Goal: Task Accomplishment & Management: Use online tool/utility

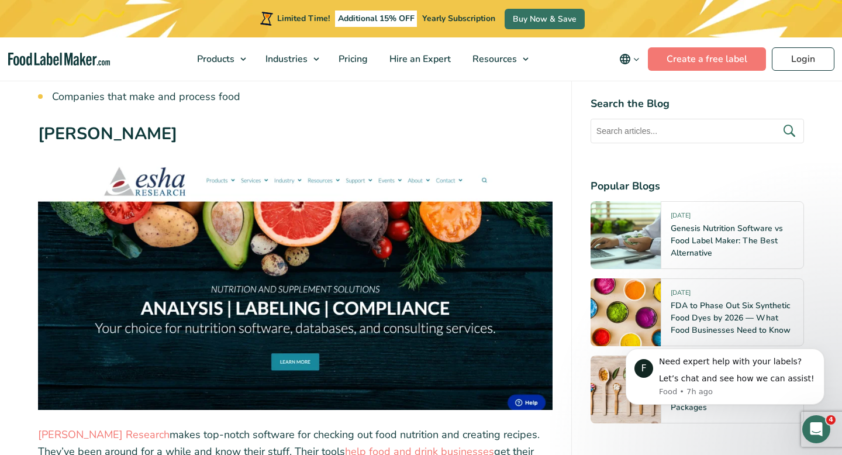
scroll to position [3738, 0]
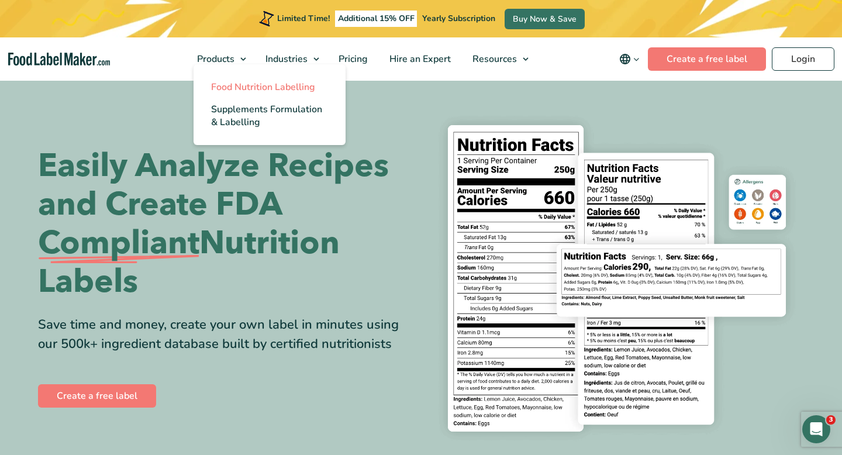
click at [236, 92] on span "Food Nutrition Labelling" at bounding box center [263, 87] width 104 height 13
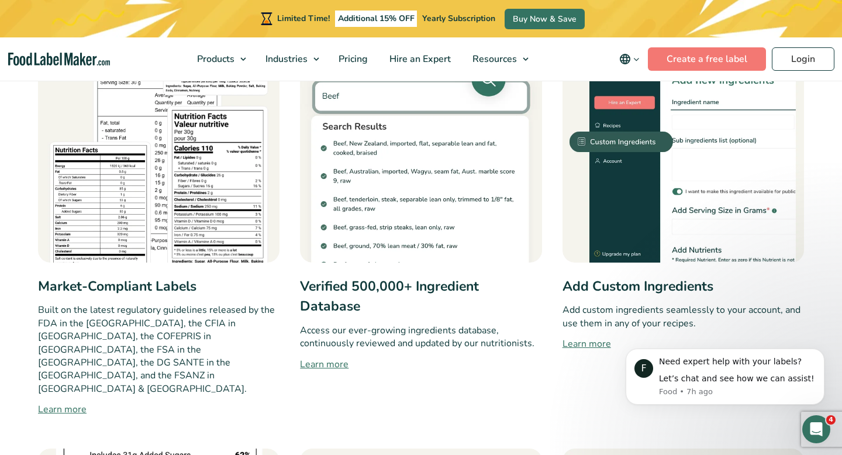
click at [324, 366] on link "Learn more" at bounding box center [420, 364] width 241 height 14
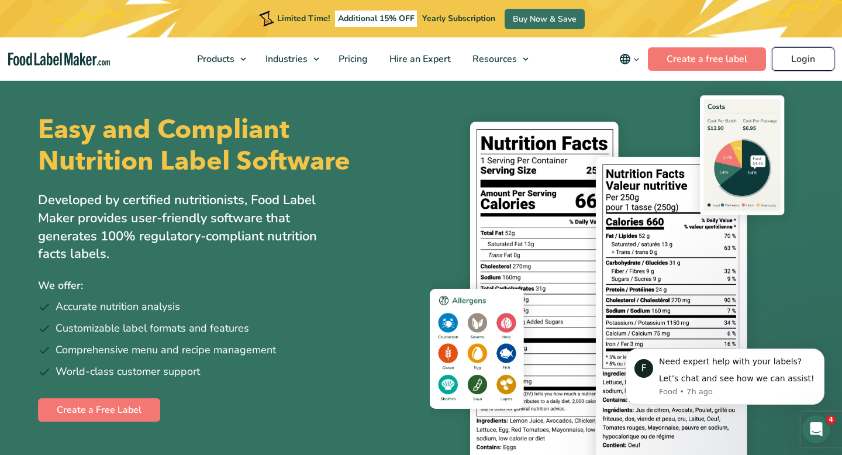
click at [807, 54] on link "Login" at bounding box center [802, 58] width 63 height 23
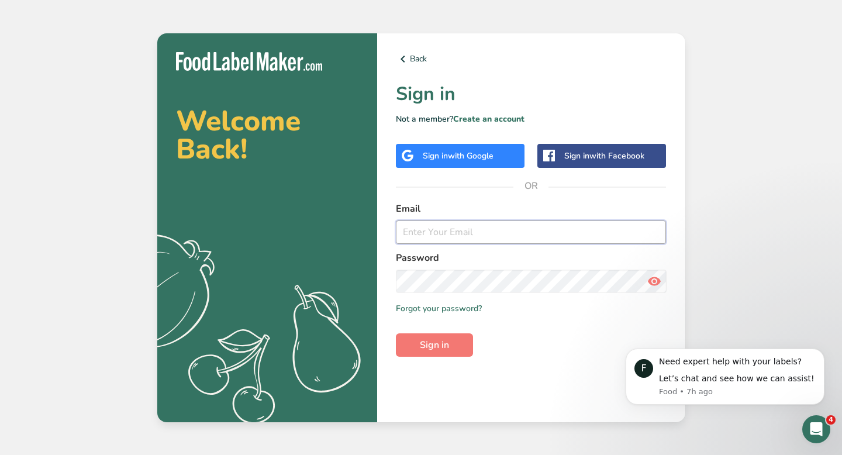
click at [528, 241] on input "email" at bounding box center [531, 231] width 271 height 23
type input "[EMAIL_ADDRESS][DOMAIN_NAME]"
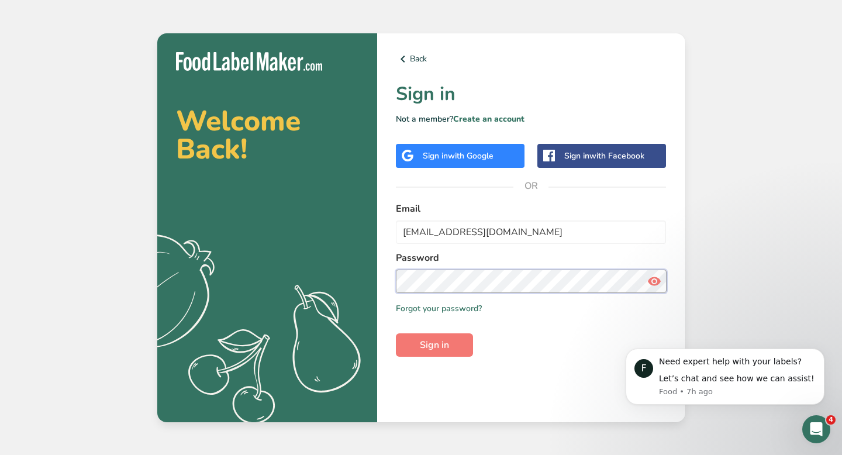
click at [396, 333] on button "Sign in" at bounding box center [434, 344] width 77 height 23
click at [338, 279] on section "Welcome Back! .a{fill:#f5f3ed;} Back Sign in Not a member? Create an account Si…" at bounding box center [421, 227] width 528 height 389
click at [396, 333] on button "Sign in" at bounding box center [434, 344] width 77 height 23
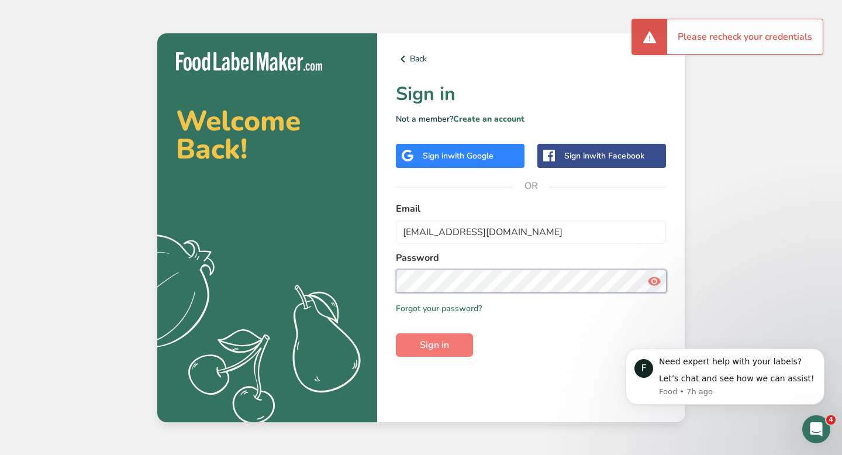
click at [327, 286] on section "Welcome Back! .a{fill:#f5f3ed;} Back Sign in Not a member? Create an account Si…" at bounding box center [421, 227] width 528 height 389
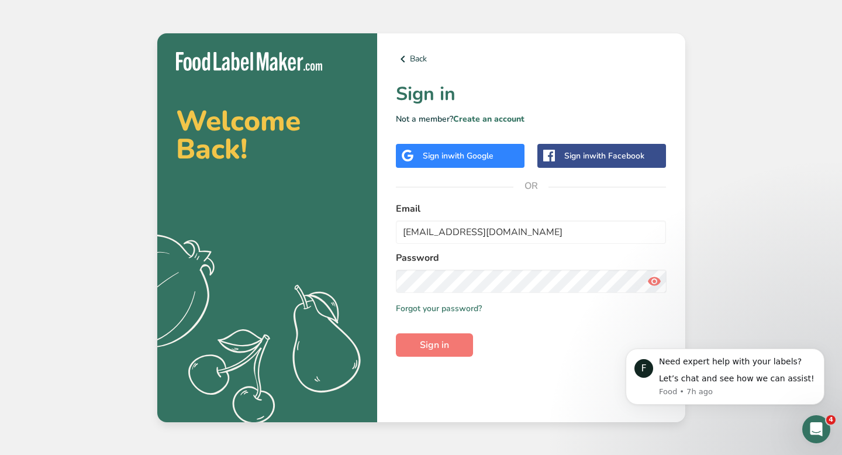
click at [448, 157] on div "Sign in with Google" at bounding box center [458, 156] width 71 height 12
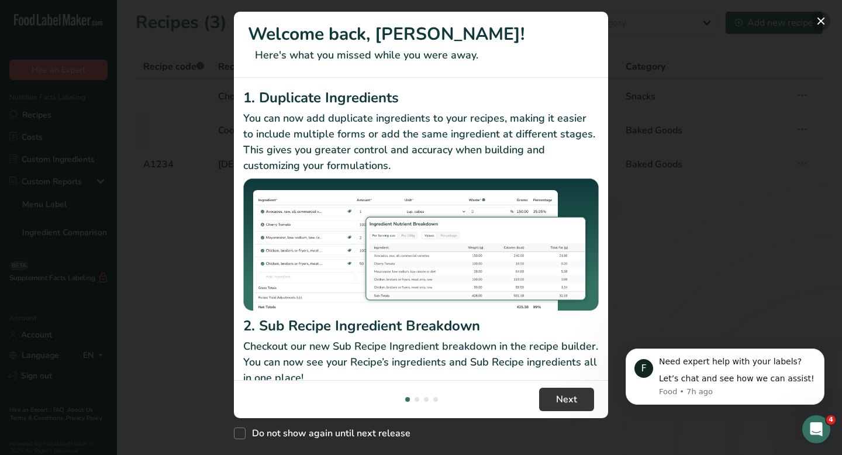
click at [818, 19] on button "New Features" at bounding box center [820, 21] width 19 height 19
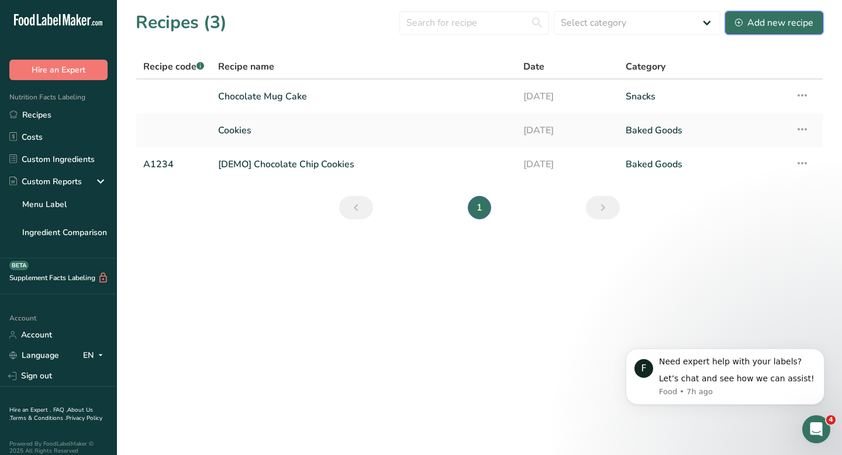
click at [754, 27] on div "Add new recipe" at bounding box center [774, 23] width 78 height 14
click at [271, 98] on link "Chocolate Mug Cake" at bounding box center [363, 96] width 291 height 25
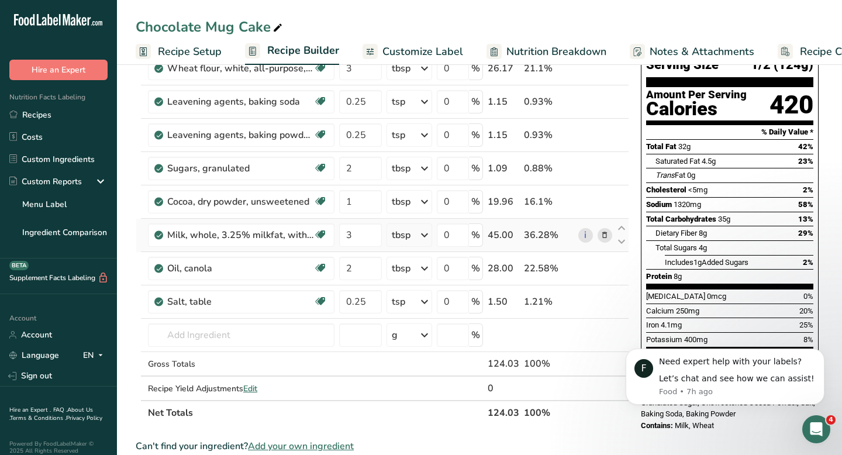
scroll to position [126, 0]
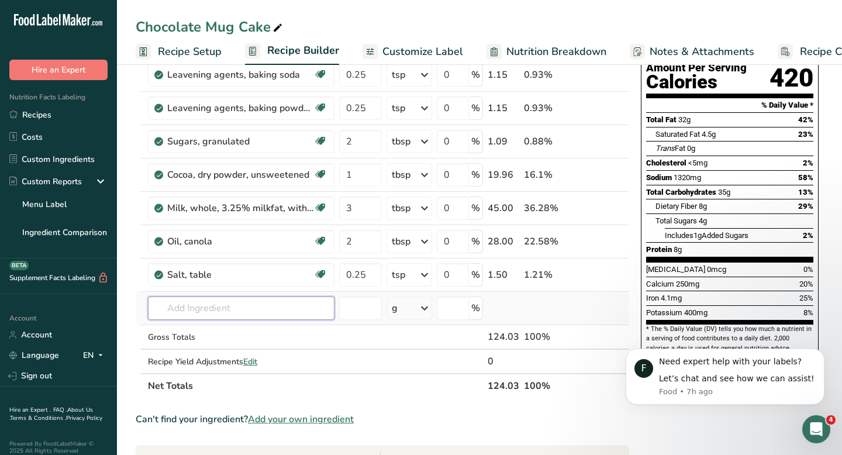
click at [252, 315] on input "text" at bounding box center [241, 307] width 186 height 23
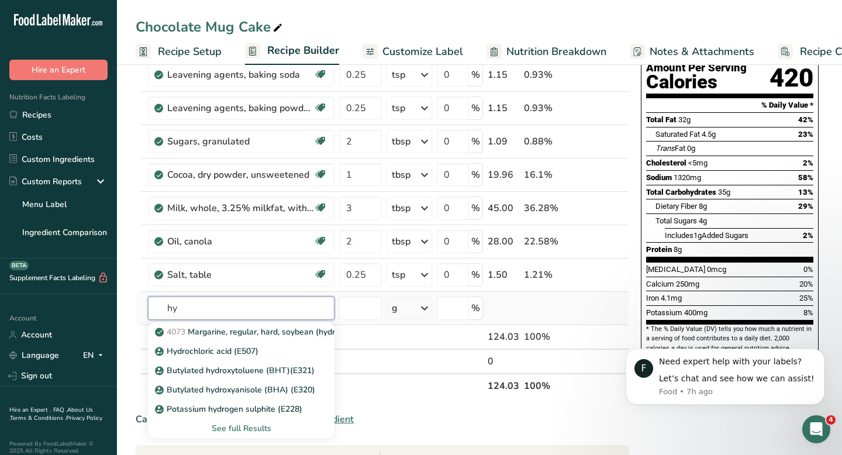
type input "h"
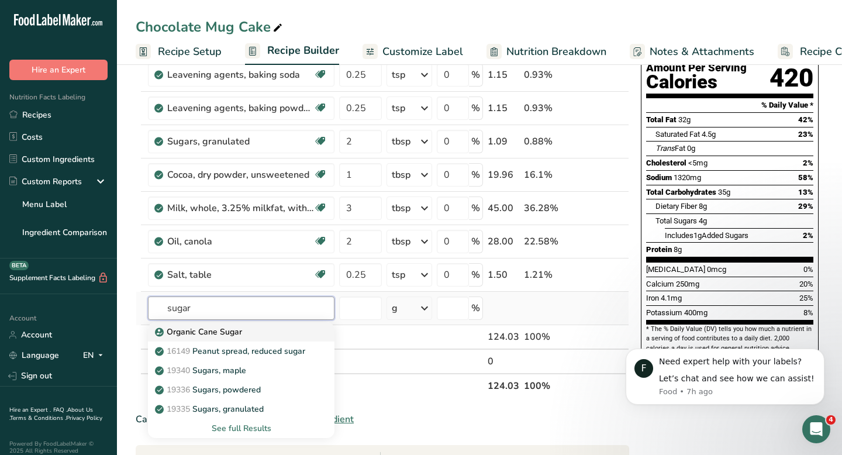
type input "sugar"
click at [160, 333] on icon at bounding box center [159, 332] width 7 height 11
type input "Organic Cane Sugar"
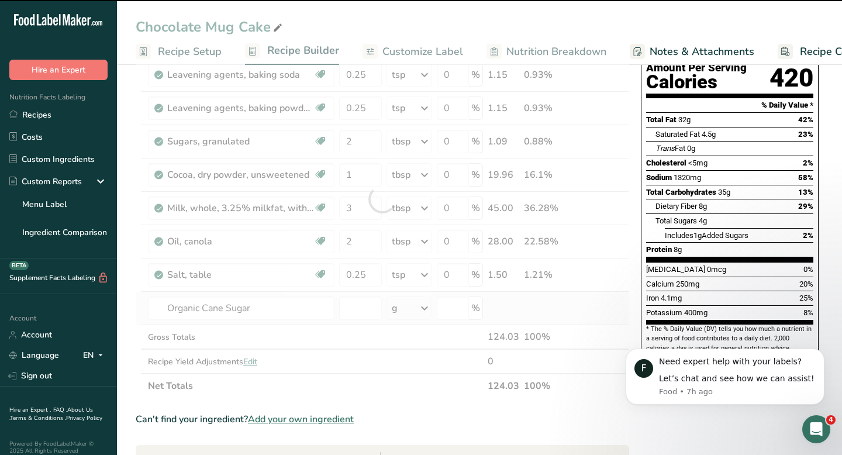
type input "0"
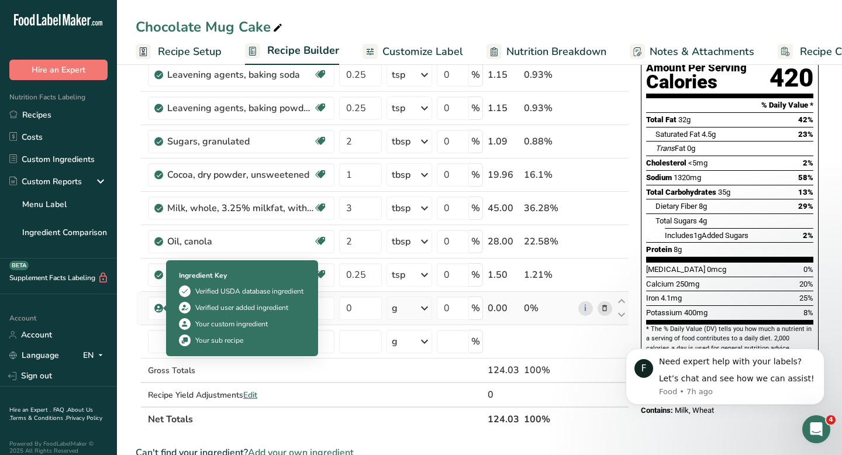
drag, startPoint x: 308, startPoint y: 292, endPoint x: 192, endPoint y: 290, distance: 116.3
click at [192, 290] on div "Ingredient Key Verified USDA database ingredient Verified user added ingredient…" at bounding box center [242, 308] width 140 height 90
copy div "Verified USDA database ingredient"
drag, startPoint x: 297, startPoint y: 310, endPoint x: 196, endPoint y: 311, distance: 101.7
click at [196, 311] on div "Verified user added ingredient" at bounding box center [242, 308] width 126 height 12
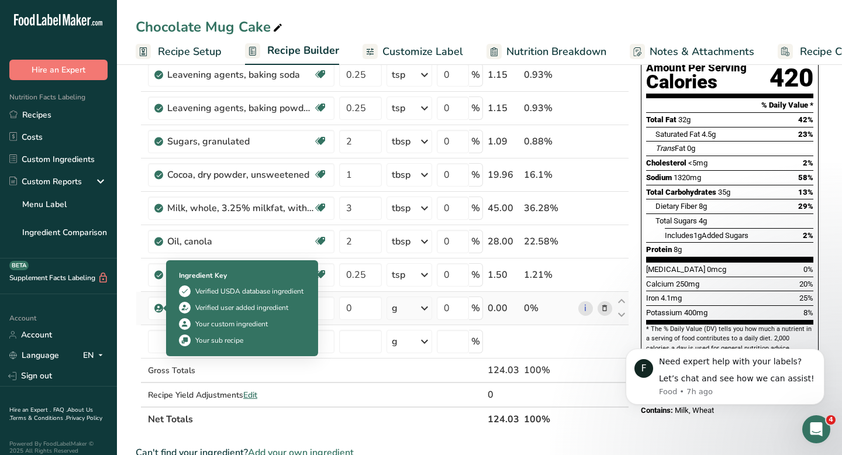
copy div "Verified user added ingredient"
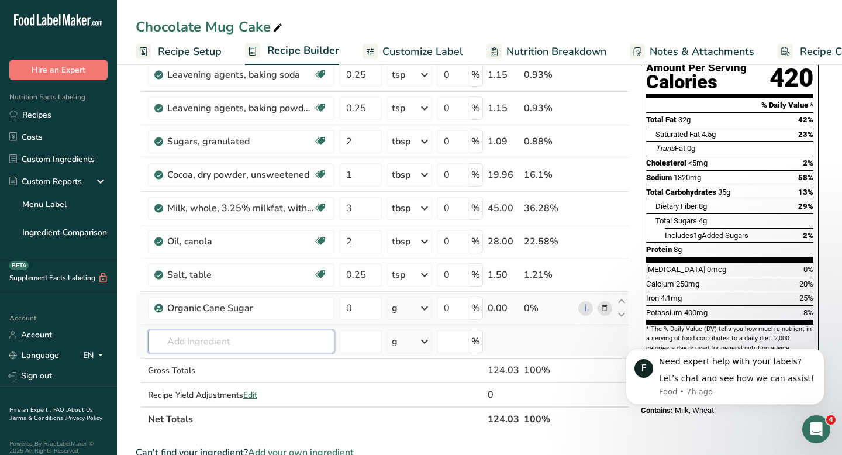
click at [207, 348] on input "text" at bounding box center [241, 341] width 186 height 23
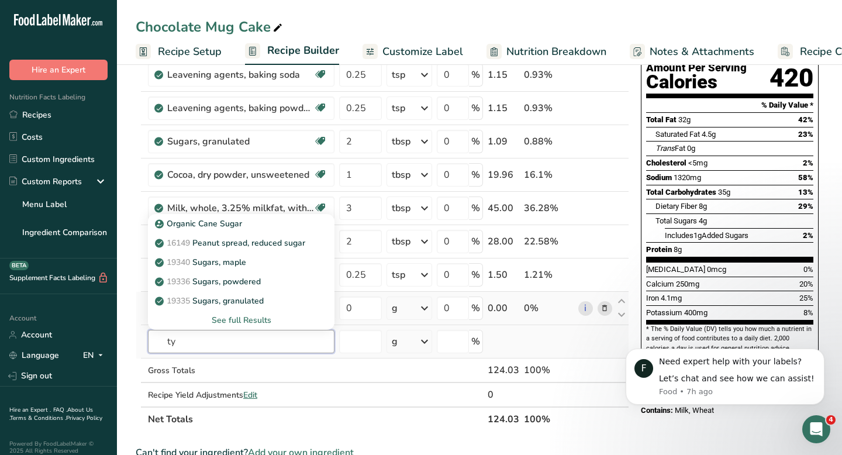
type input "t"
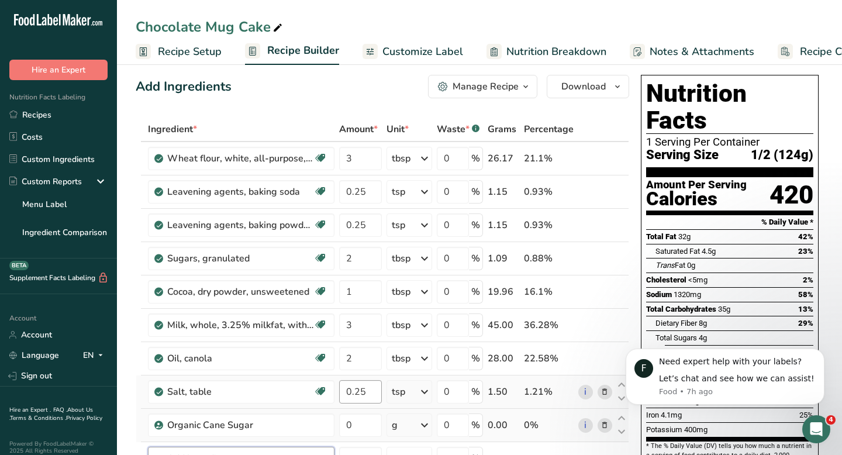
scroll to position [0, 0]
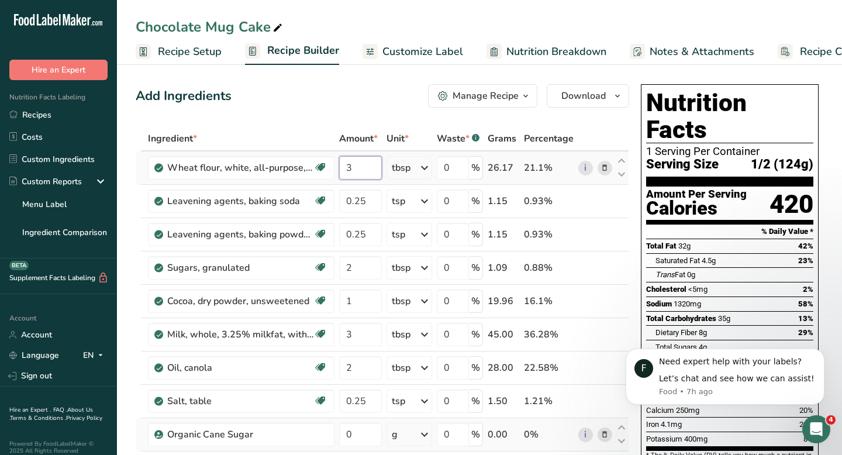
click at [356, 174] on input "3" at bounding box center [360, 167] width 43 height 23
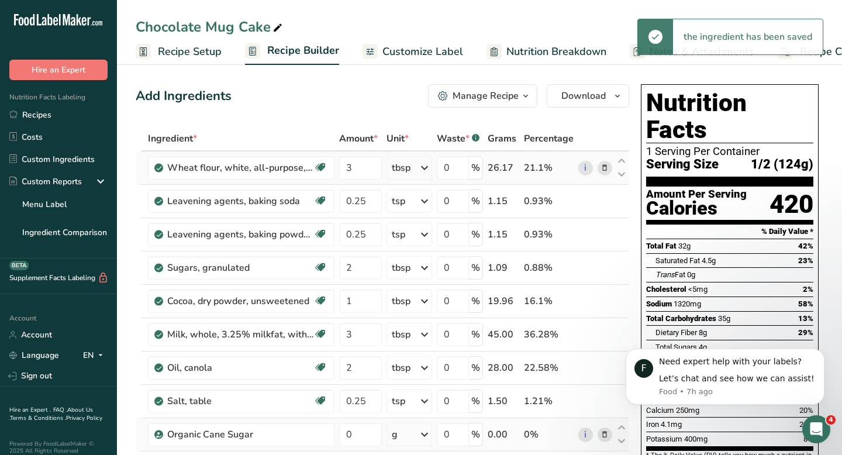
click at [427, 165] on icon at bounding box center [424, 167] width 14 height 21
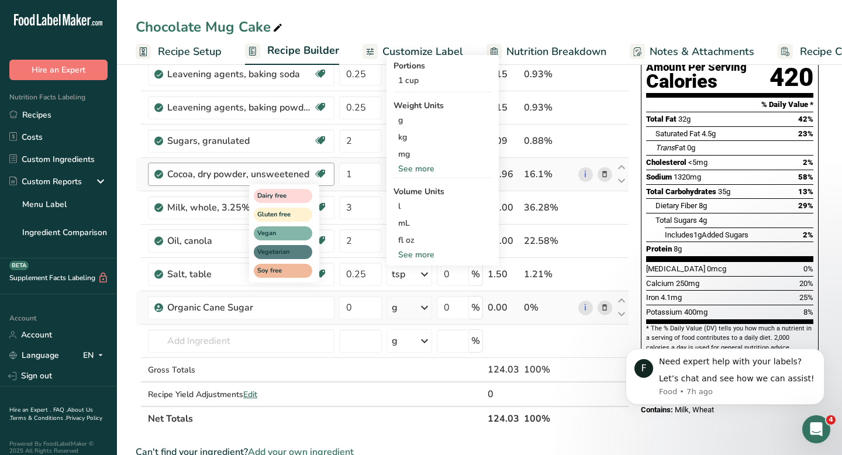
scroll to position [172, 0]
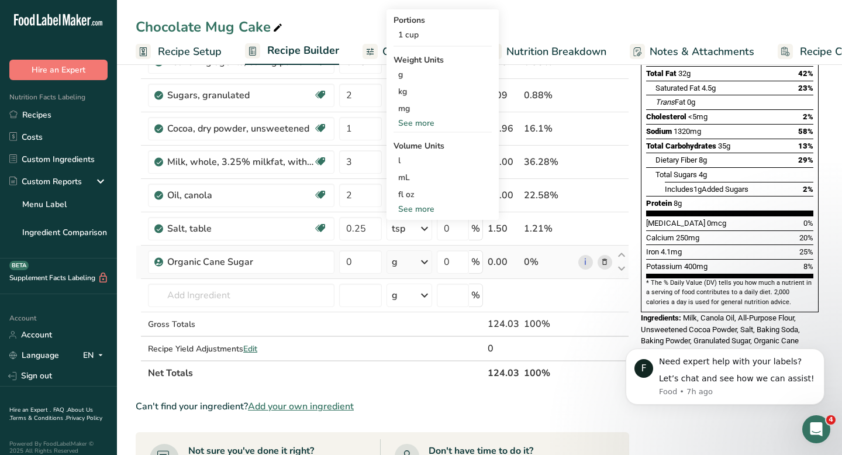
click at [418, 266] on div "g" at bounding box center [409, 261] width 46 height 23
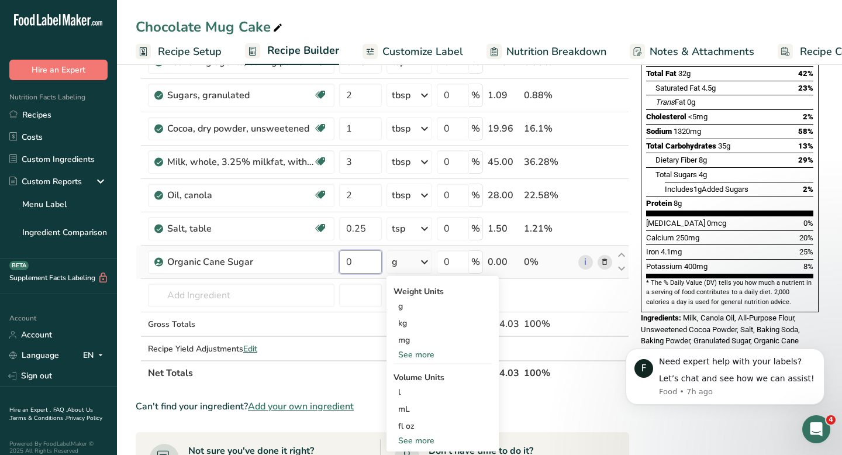
click at [355, 265] on input "0" at bounding box center [360, 261] width 43 height 23
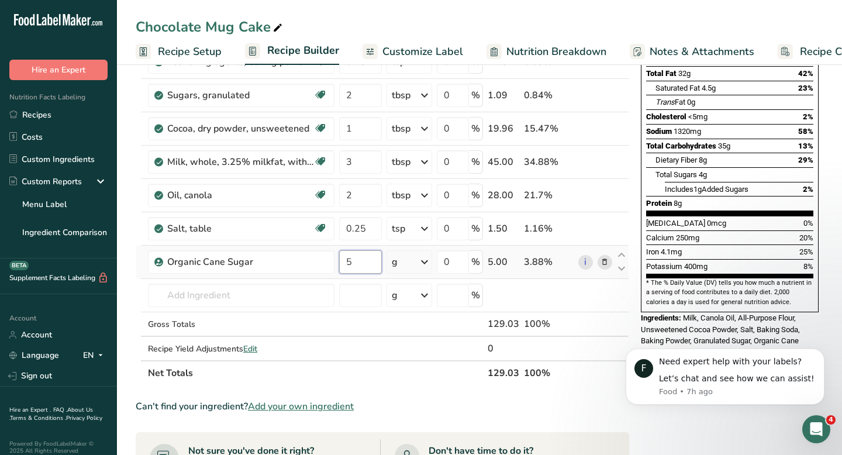
type input "5"
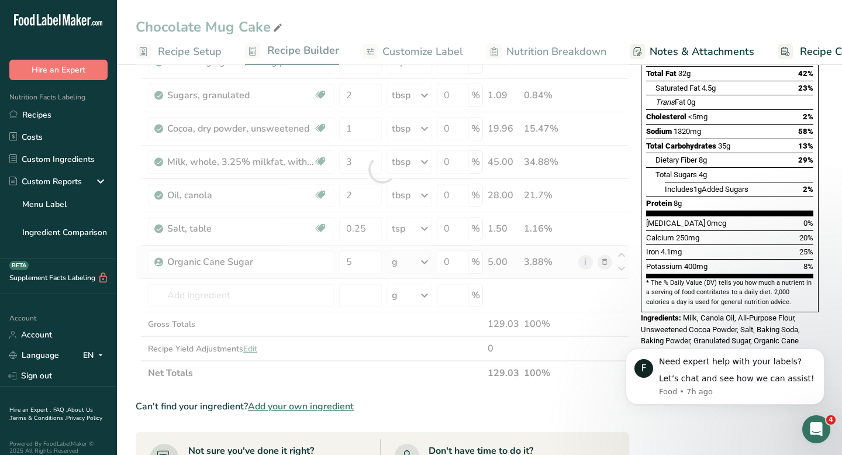
click at [402, 263] on div "Ingredient * Amount * Unit * Waste * .a-a{fill:#347362;}.b-a{fill:#fff;} Grams …" at bounding box center [382, 169] width 493 height 431
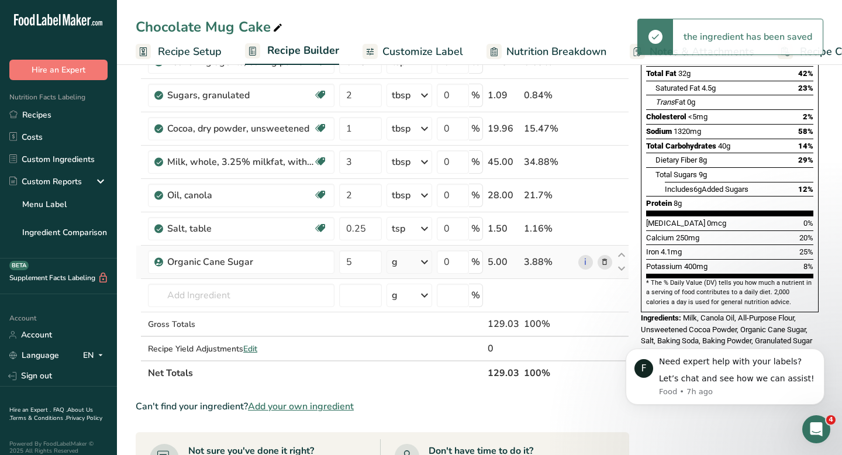
click at [423, 263] on icon at bounding box center [424, 261] width 14 height 21
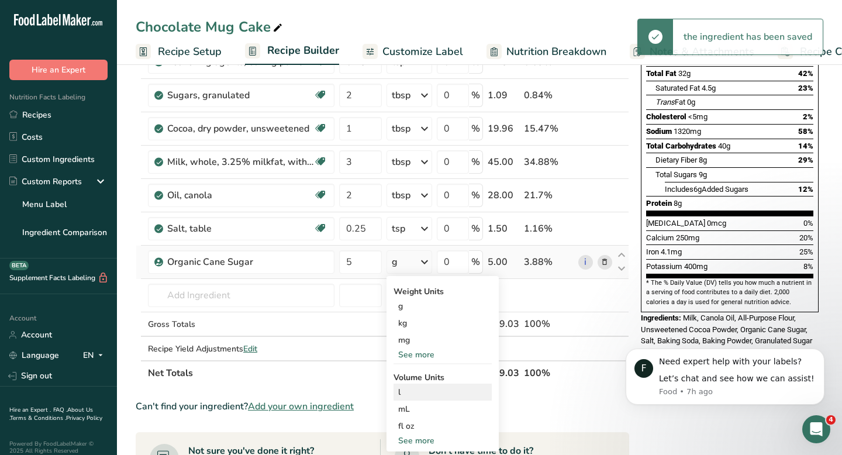
click at [419, 392] on div "l" at bounding box center [442, 392] width 89 height 12
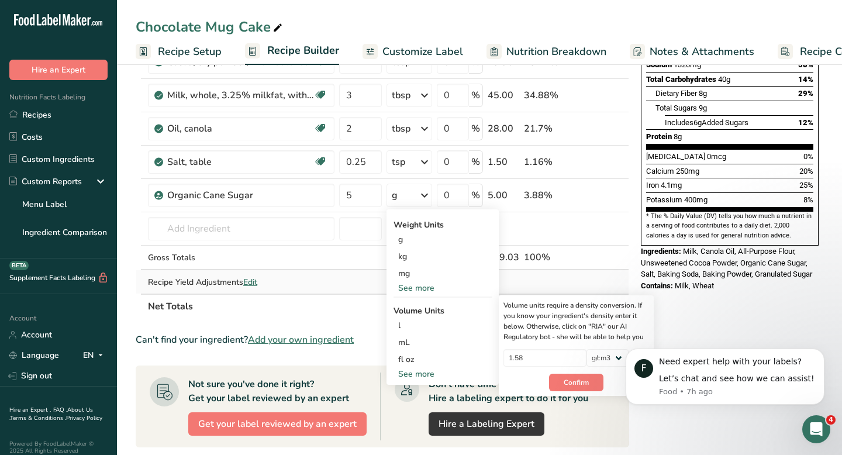
scroll to position [245, 0]
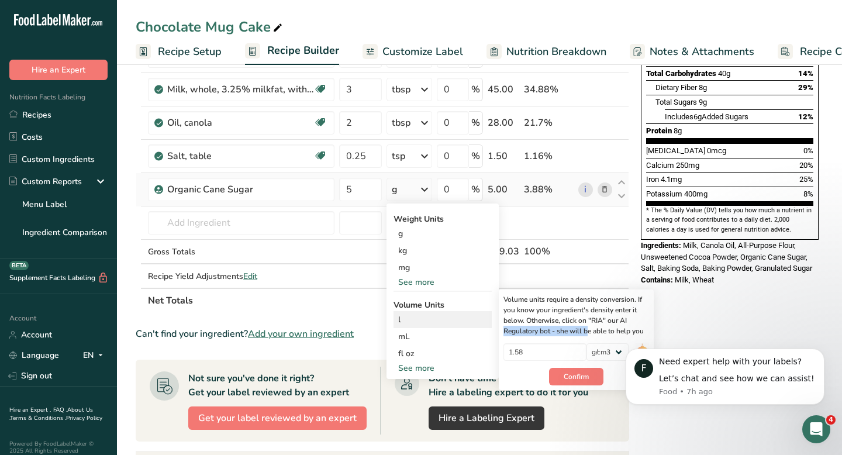
drag, startPoint x: 553, startPoint y: 331, endPoint x: 589, endPoint y: 321, distance: 37.4
click at [589, 321] on div "Volume units require a density conversion. If you know your ingredient's densit…" at bounding box center [576, 315] width 146 height 42
copy div ""RIA" our AI Regulatory bot"
click at [268, 234] on input "text" at bounding box center [241, 222] width 186 height 23
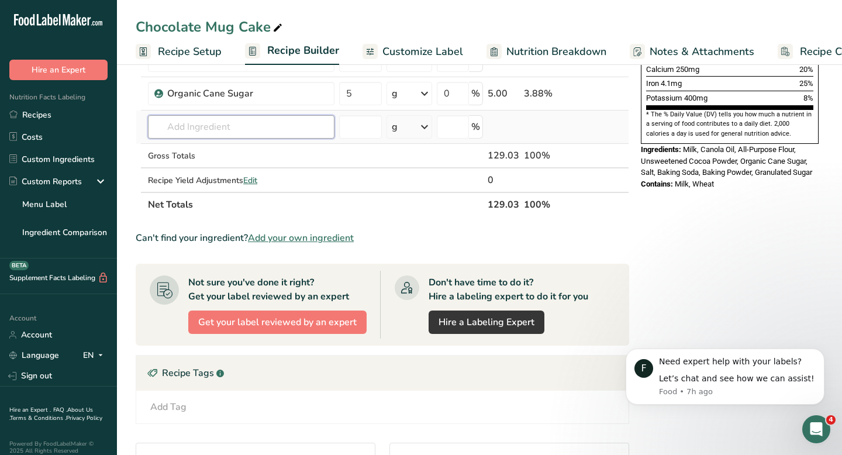
scroll to position [355, 0]
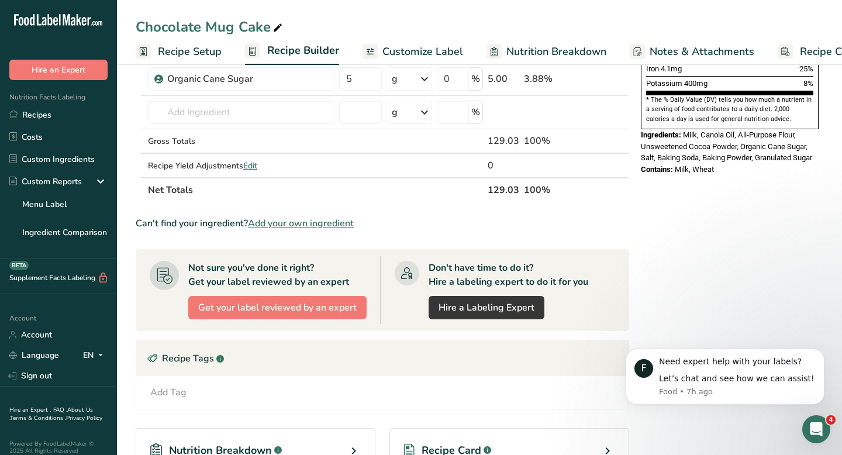
click at [304, 220] on span "Add your own ingredient" at bounding box center [301, 223] width 106 height 14
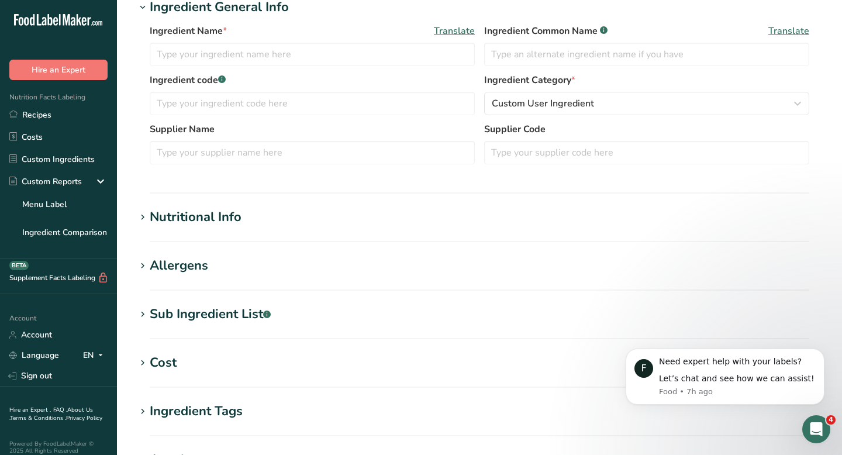
scroll to position [233, 0]
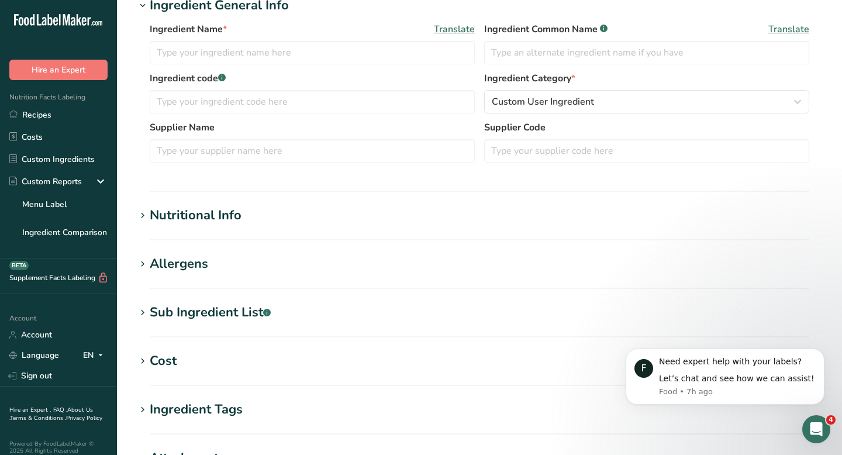
click at [284, 223] on h1 "Nutritional Info" at bounding box center [479, 215] width 687 height 19
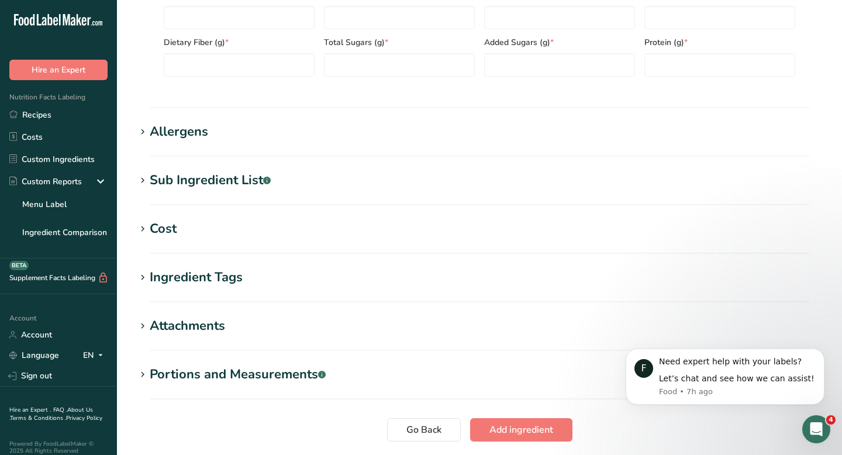
scroll to position [585, 0]
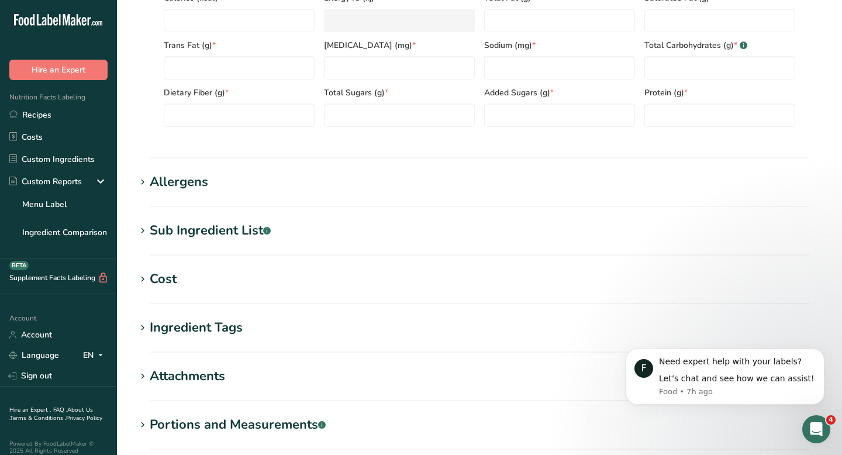
click at [266, 177] on h1 "Allergens" at bounding box center [479, 181] width 687 height 19
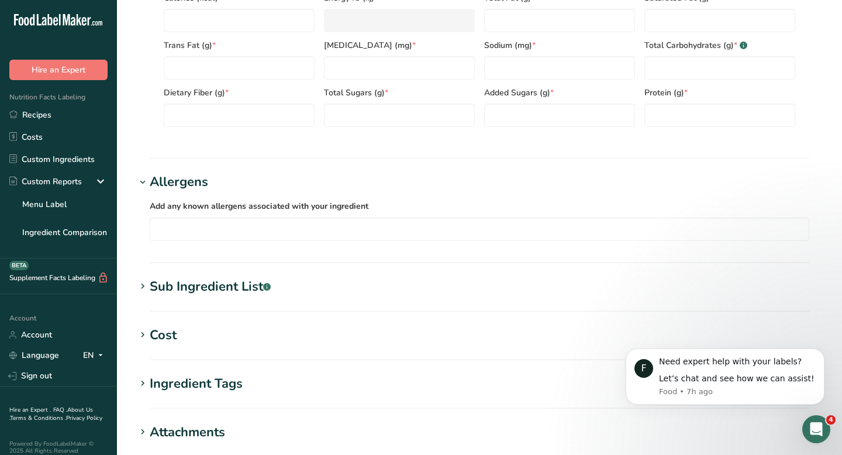
click at [305, 288] on h1 "Sub Ingredient List .a-a{fill:#347362;}.b-a{fill:#fff;}" at bounding box center [479, 286] width 687 height 19
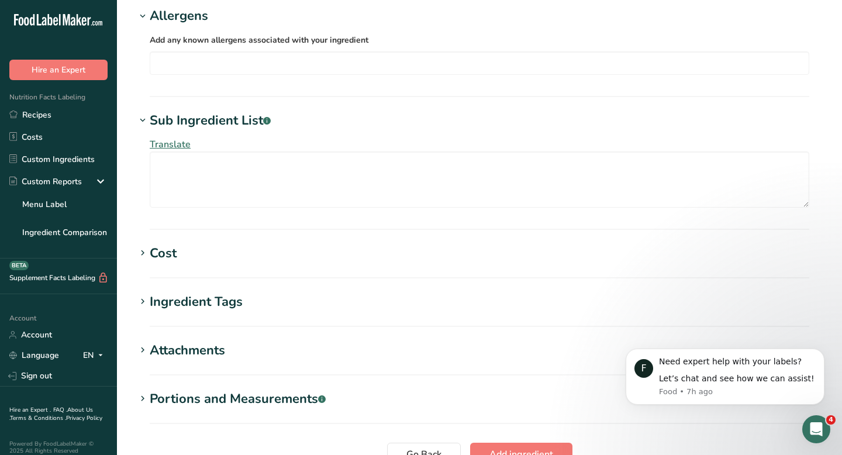
scroll to position [753, 0]
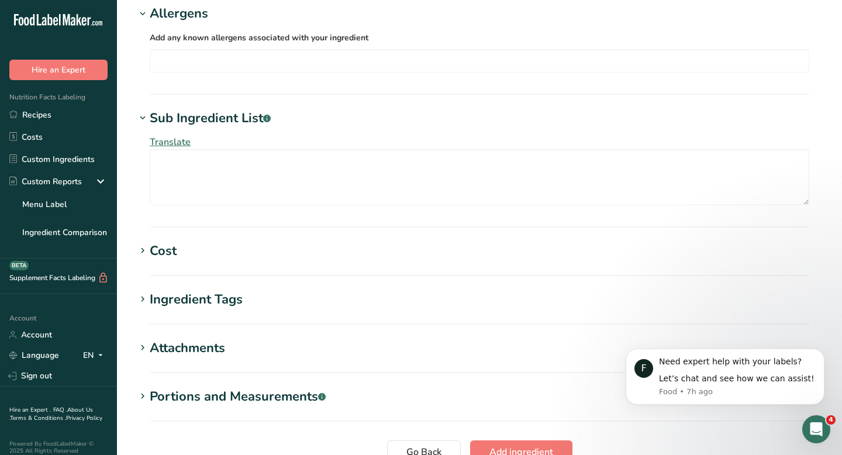
click at [304, 256] on h1 "Cost" at bounding box center [479, 250] width 687 height 19
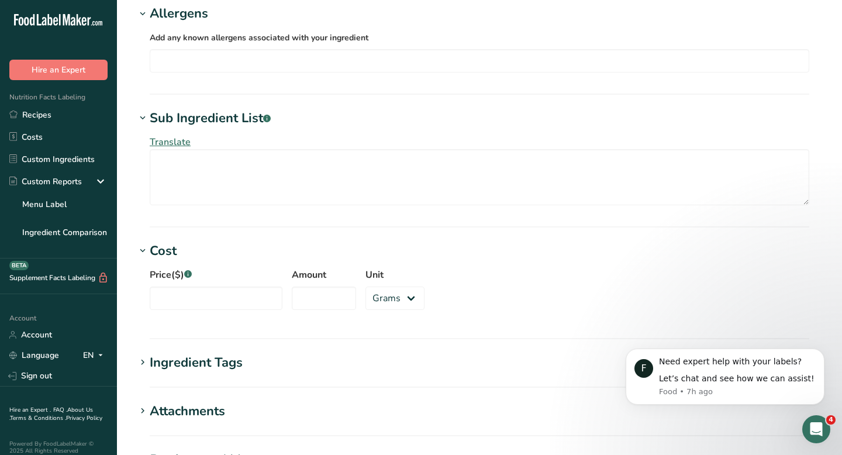
click at [292, 361] on h1 "Ingredient Tags" at bounding box center [479, 362] width 687 height 19
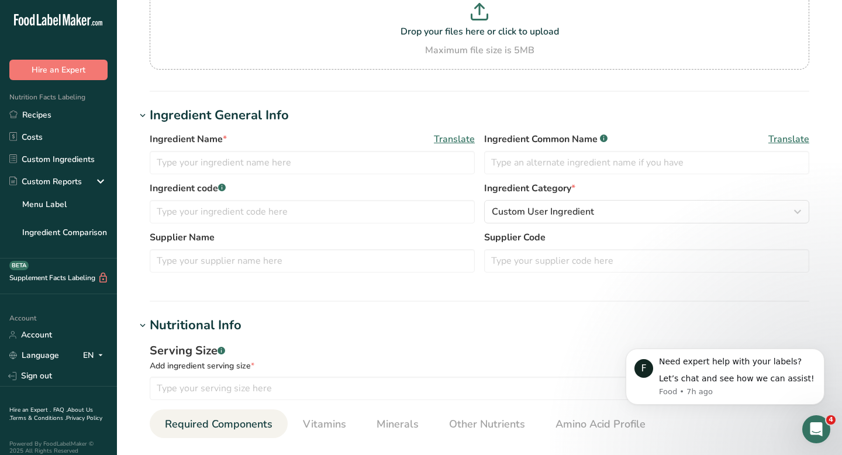
scroll to position [0, 0]
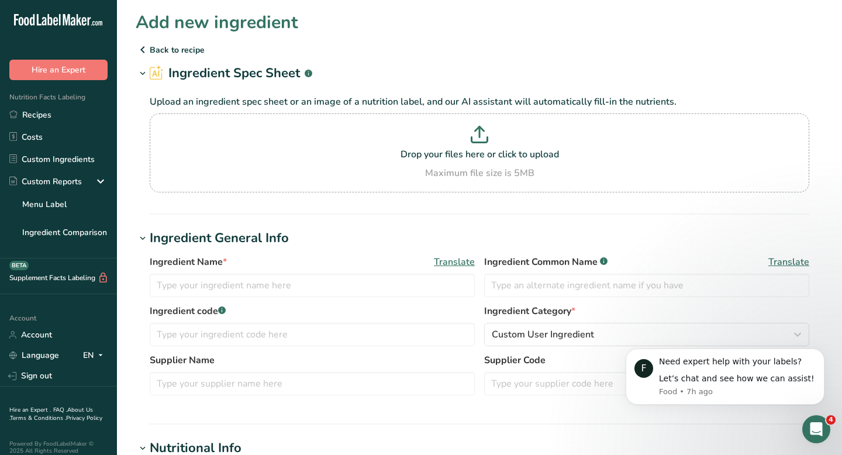
click at [169, 51] on p "Back to recipe" at bounding box center [479, 50] width 687 height 14
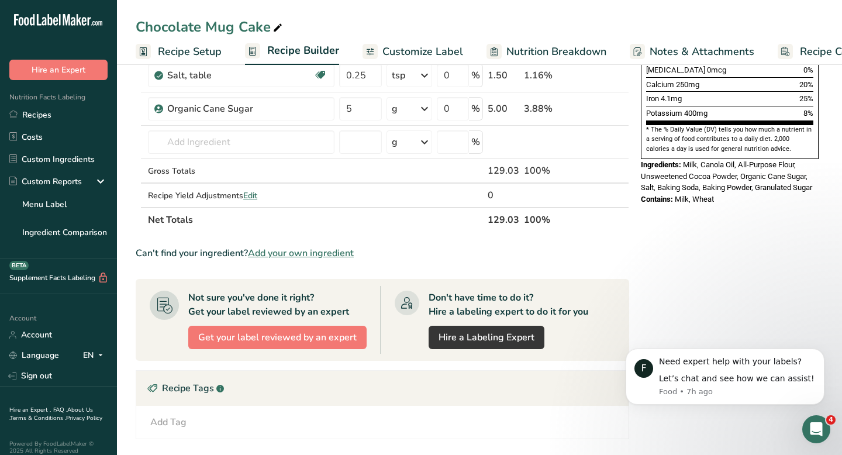
scroll to position [385, 0]
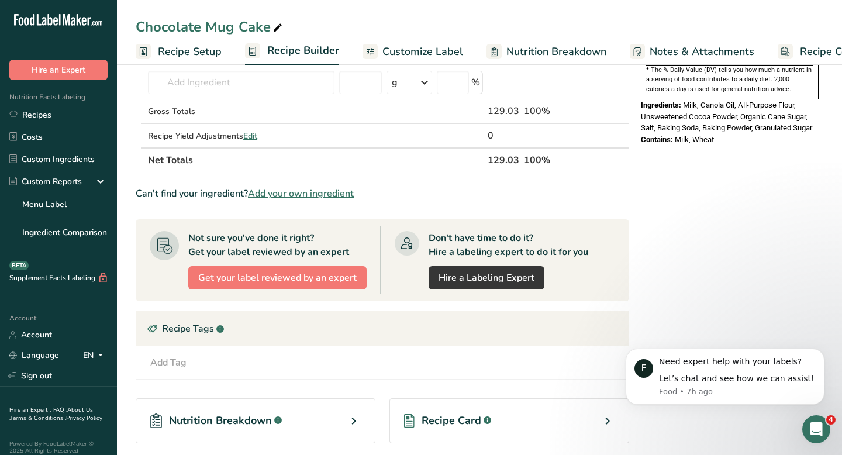
click at [298, 195] on span "Add your own ingredient" at bounding box center [301, 193] width 106 height 14
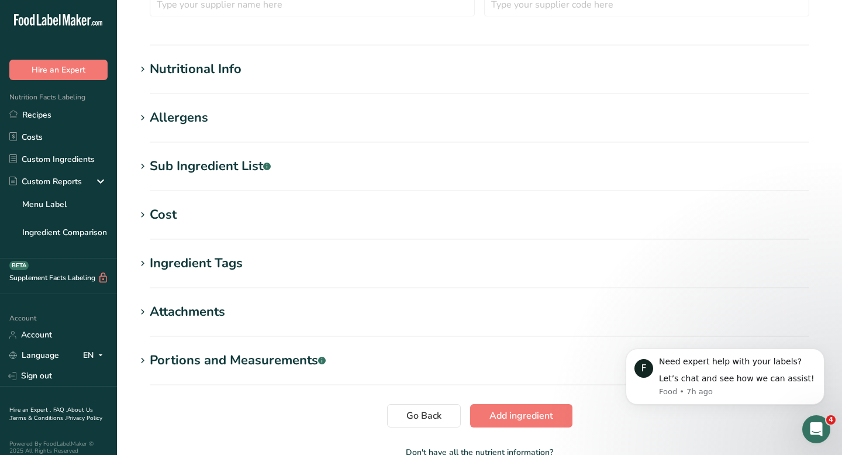
scroll to position [451, 0]
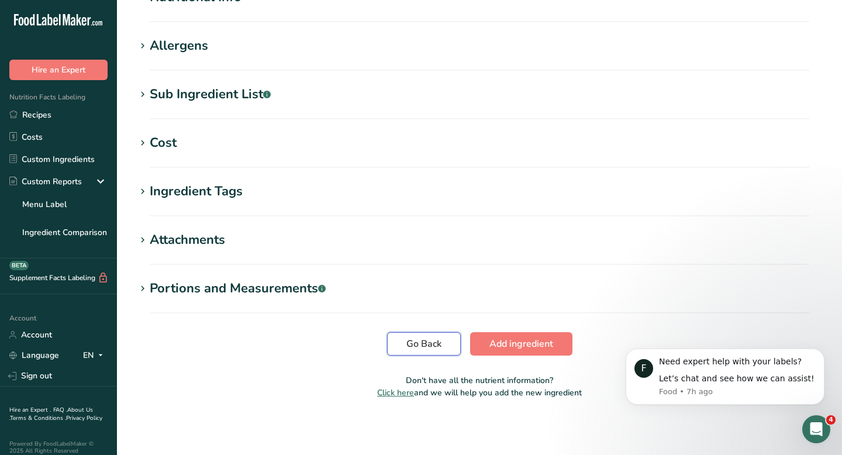
click at [435, 345] on span "Go Back" at bounding box center [423, 344] width 35 height 14
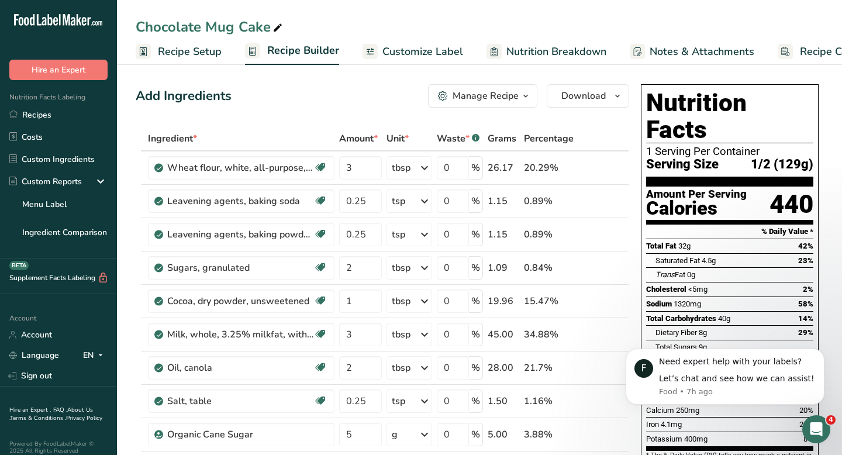
scroll to position [0, 47]
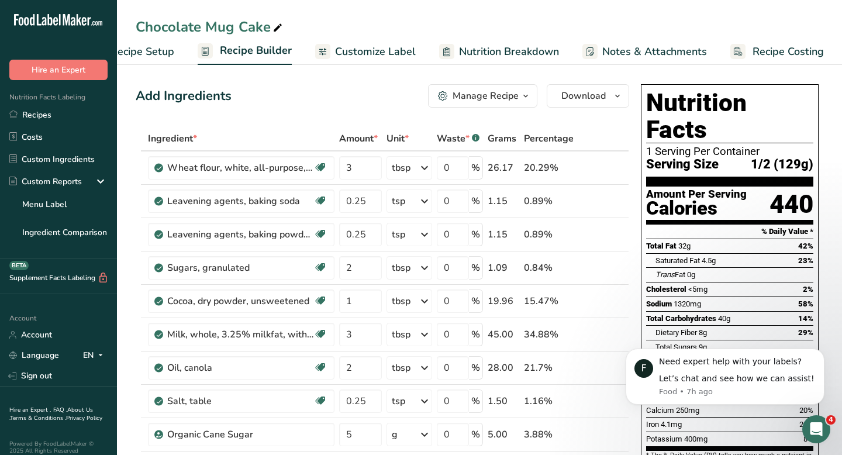
click at [773, 46] on span "Recipe Costing" at bounding box center [787, 52] width 71 height 16
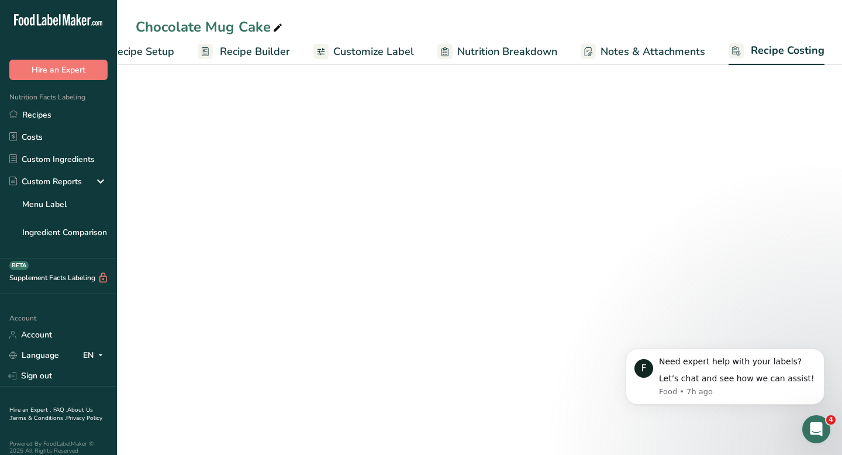
select select "1"
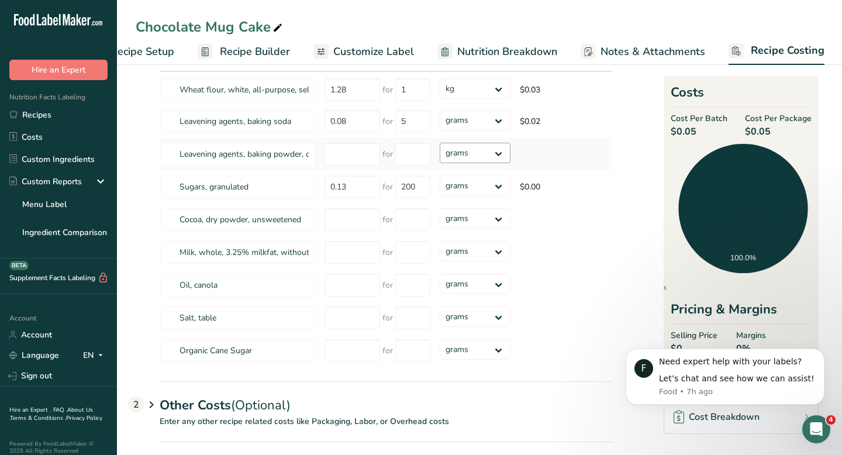
scroll to position [114, 0]
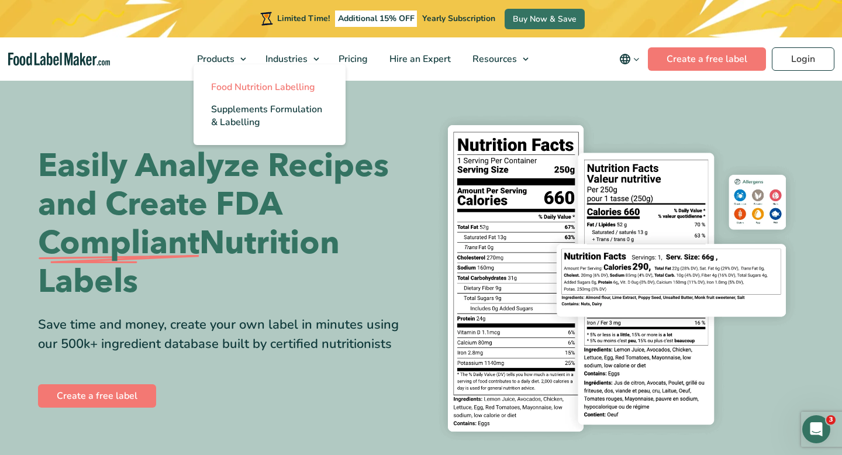
click at [272, 91] on span "Food Nutrition Labelling" at bounding box center [263, 87] width 104 height 13
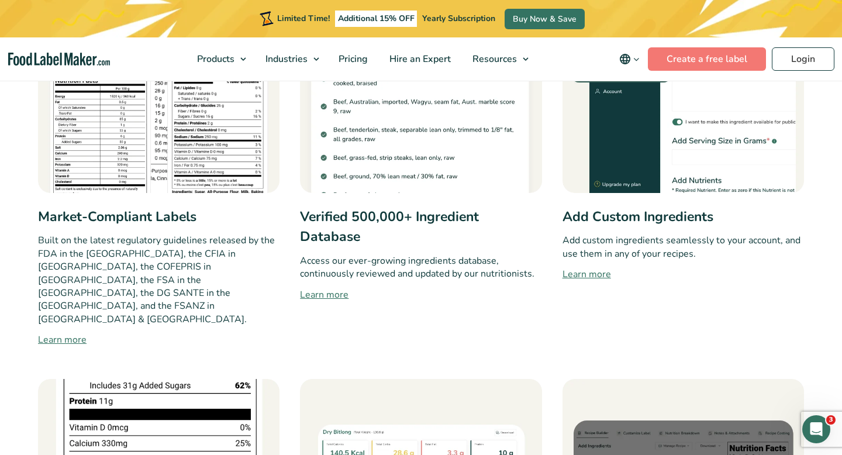
scroll to position [694, 0]
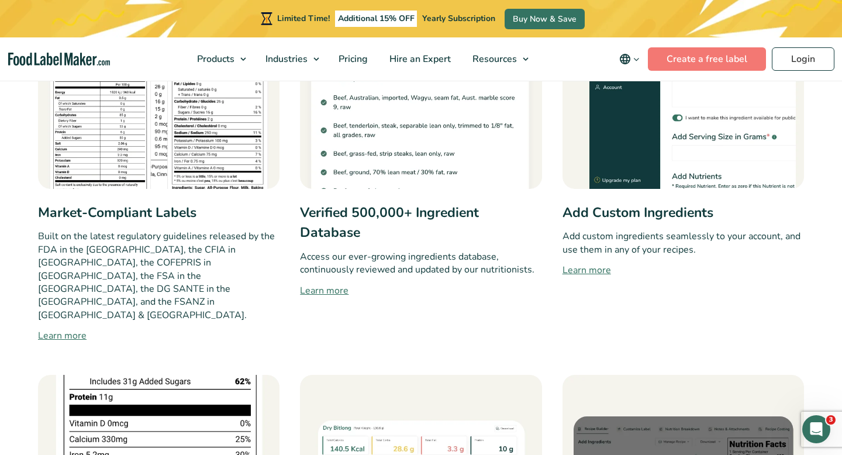
click at [81, 328] on link "Learn more" at bounding box center [158, 335] width 241 height 14
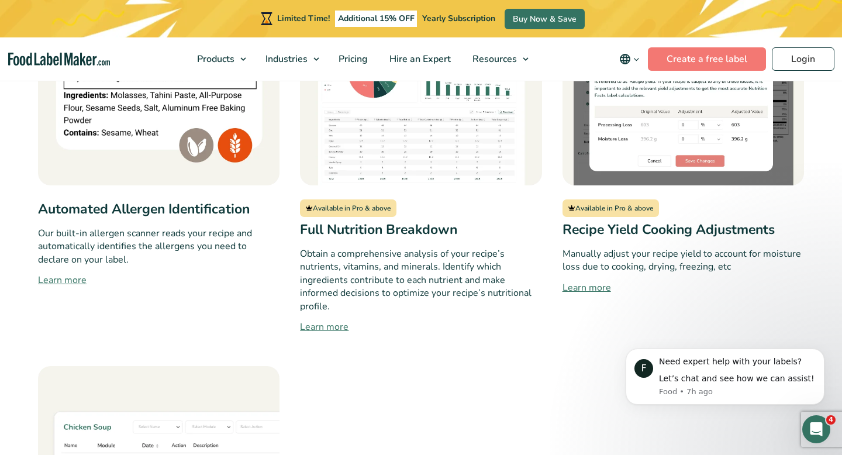
click at [596, 281] on link "Learn more" at bounding box center [682, 288] width 241 height 14
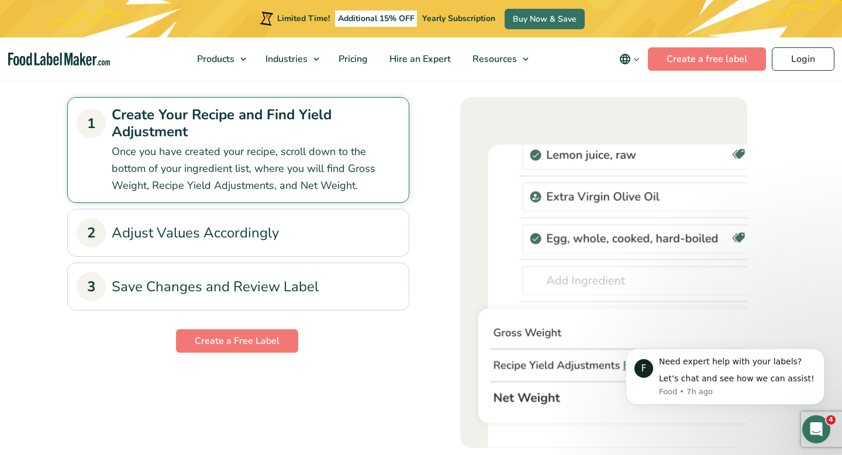
scroll to position [1003, 0]
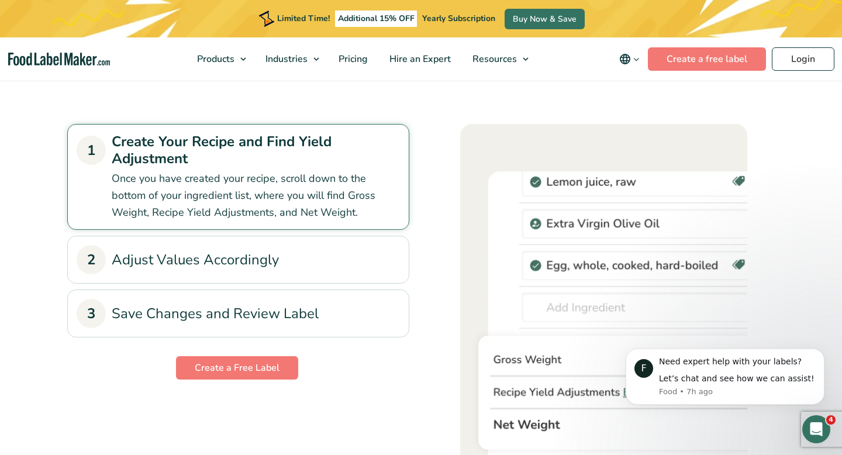
click at [371, 258] on link "2 Adjust Values Accordingly" at bounding box center [238, 259] width 323 height 29
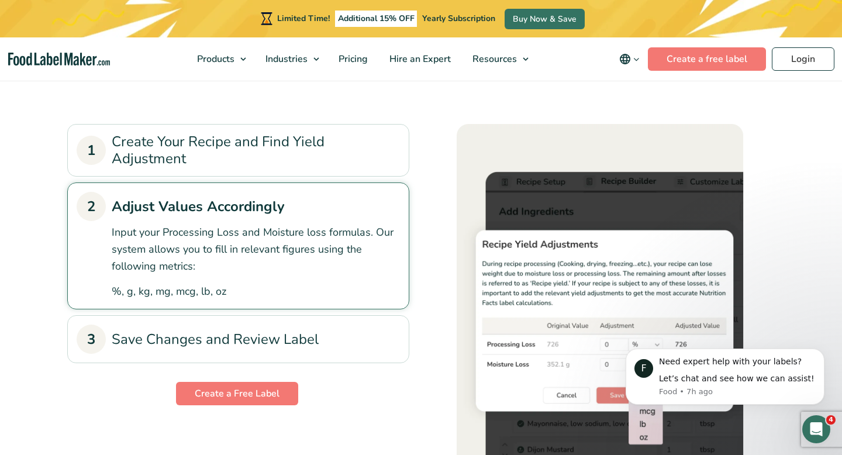
click at [335, 341] on link "3 Save Changes and Review Label" at bounding box center [238, 338] width 323 height 29
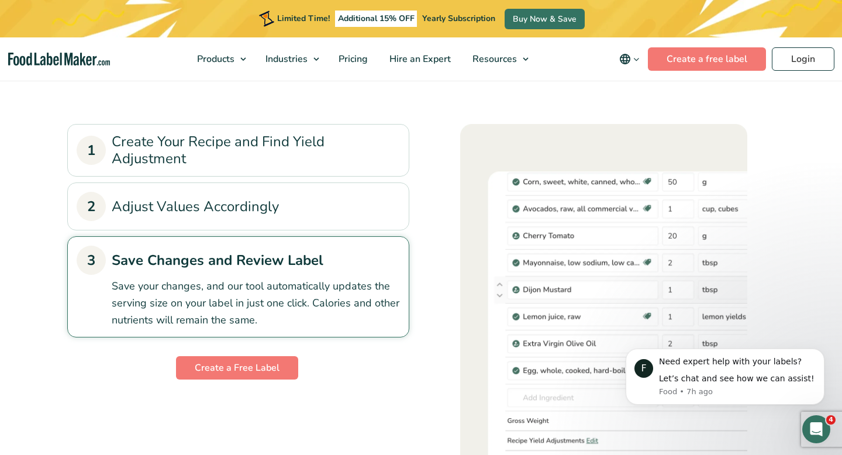
click at [327, 154] on link "1 Create Your Recipe and Find Yield Adjustment" at bounding box center [238, 150] width 323 height 34
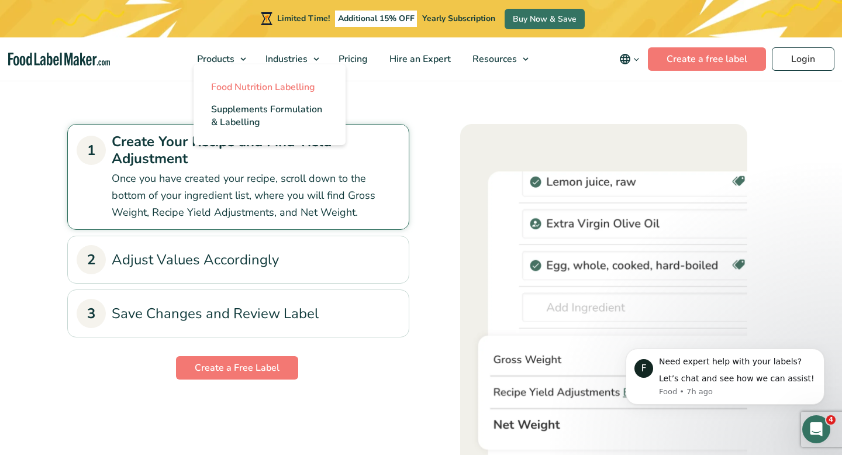
click at [244, 82] on span "Food Nutrition Labelling" at bounding box center [263, 87] width 104 height 13
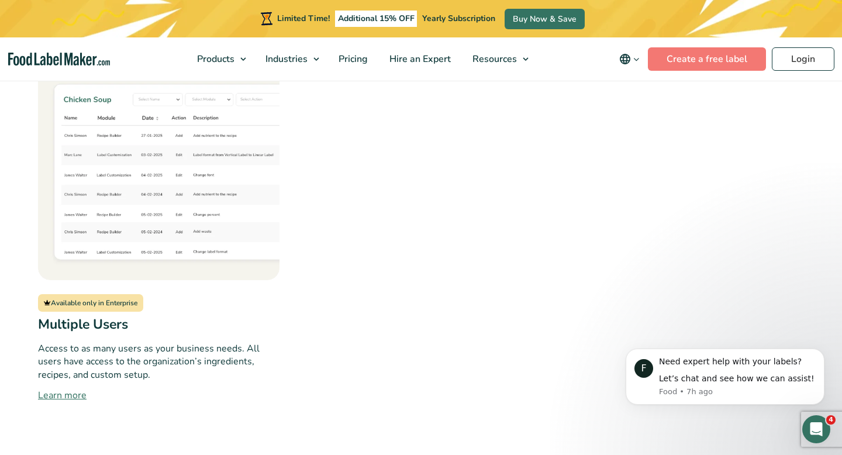
scroll to position [1452, 0]
click at [49, 387] on link "Learn more" at bounding box center [158, 394] width 241 height 14
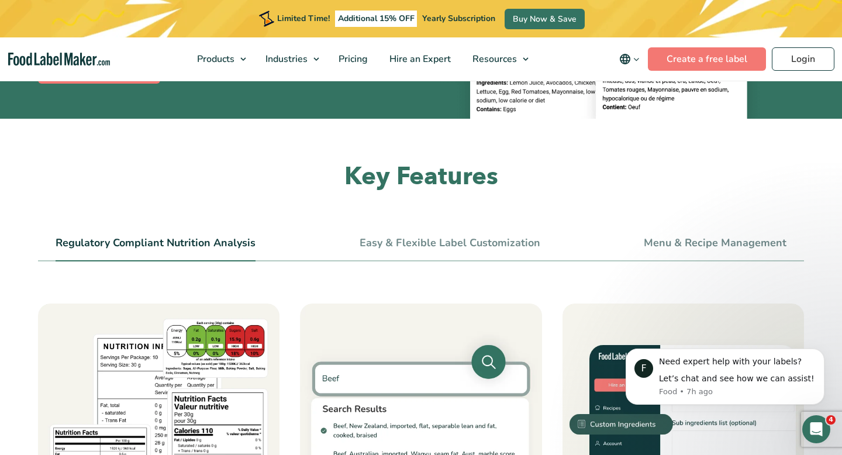
scroll to position [356, 0]
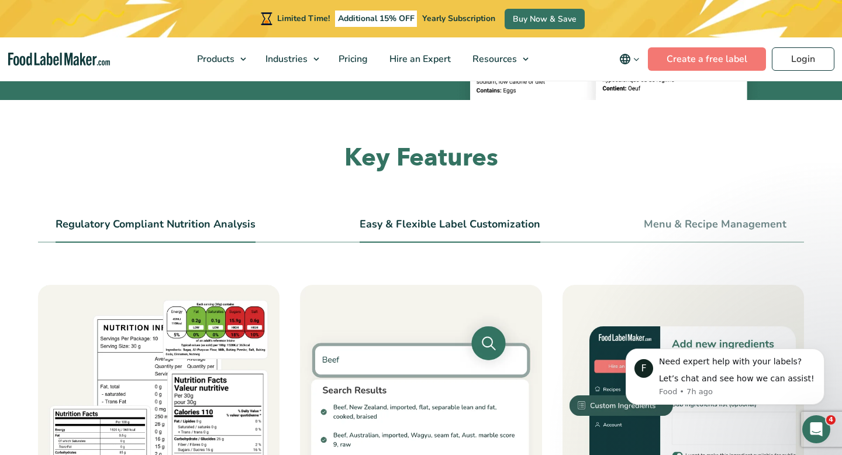
click at [430, 231] on li "Easy & Flexible Label Customization" at bounding box center [449, 229] width 181 height 26
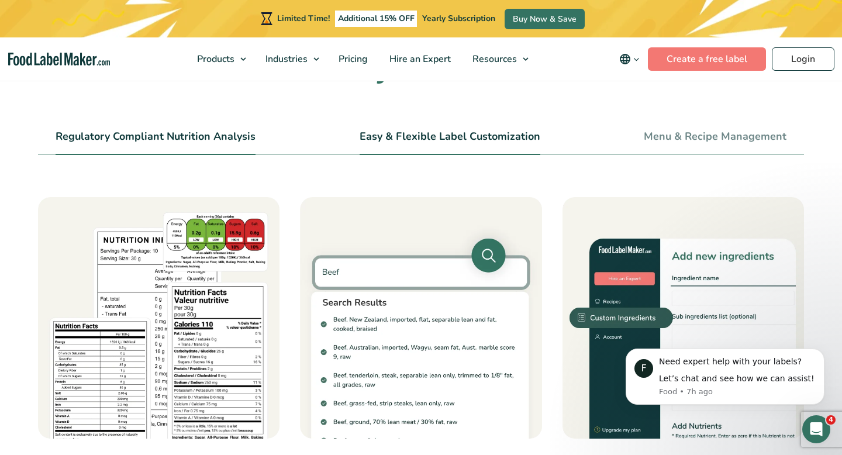
scroll to position [444, 0]
click at [434, 139] on link "Easy & Flexible Label Customization" at bounding box center [449, 137] width 181 height 13
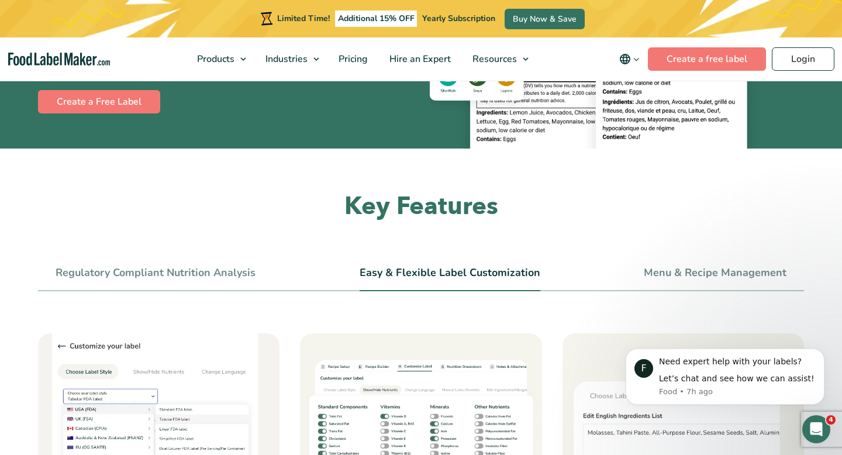
scroll to position [324, 0]
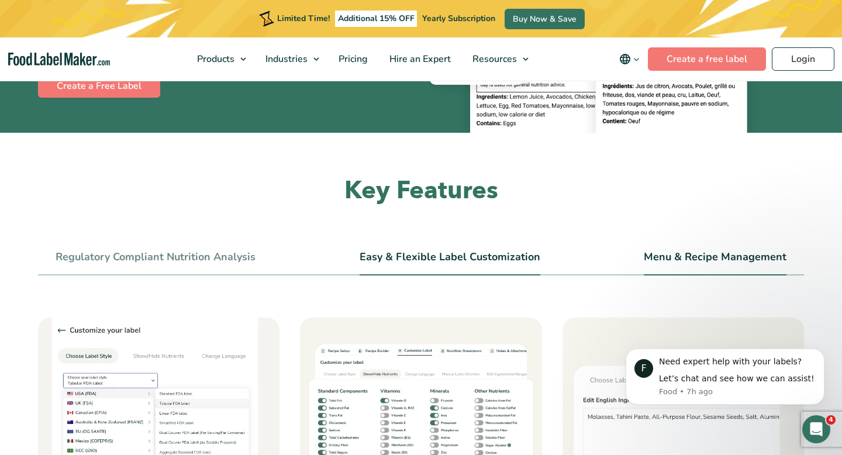
click at [663, 254] on link "Menu & Recipe Management" at bounding box center [714, 257] width 143 height 13
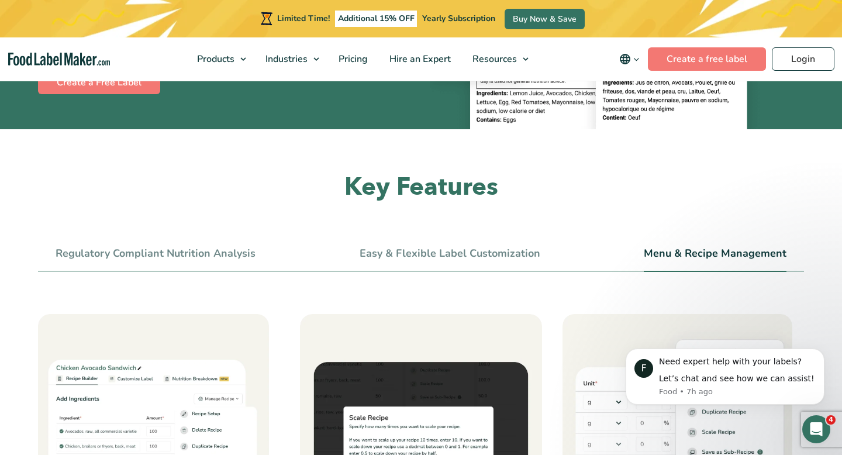
scroll to position [357, 0]
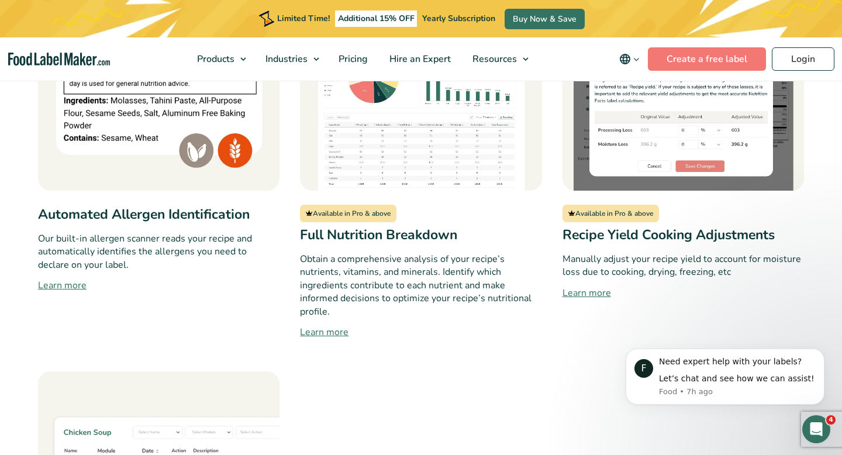
scroll to position [1004, 0]
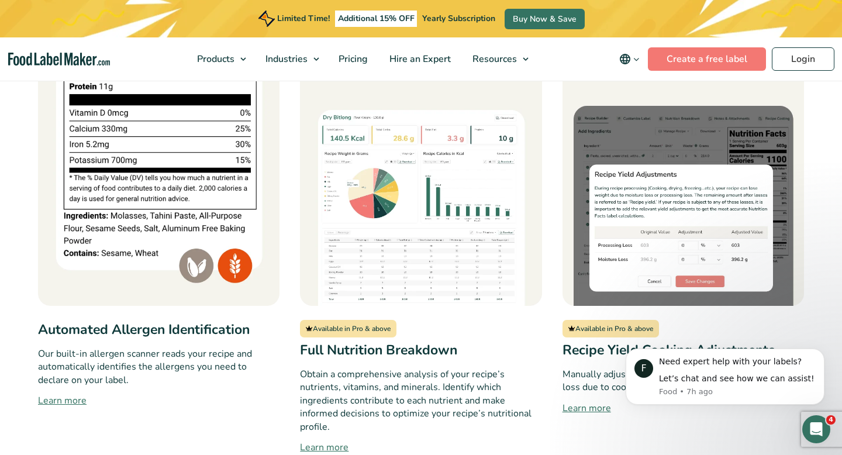
click at [41, 393] on link "Learn more" at bounding box center [158, 400] width 241 height 14
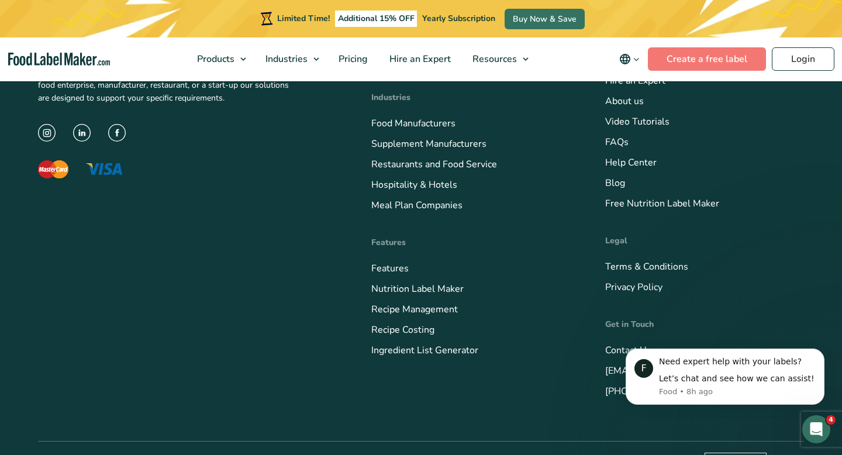
scroll to position [3792, 0]
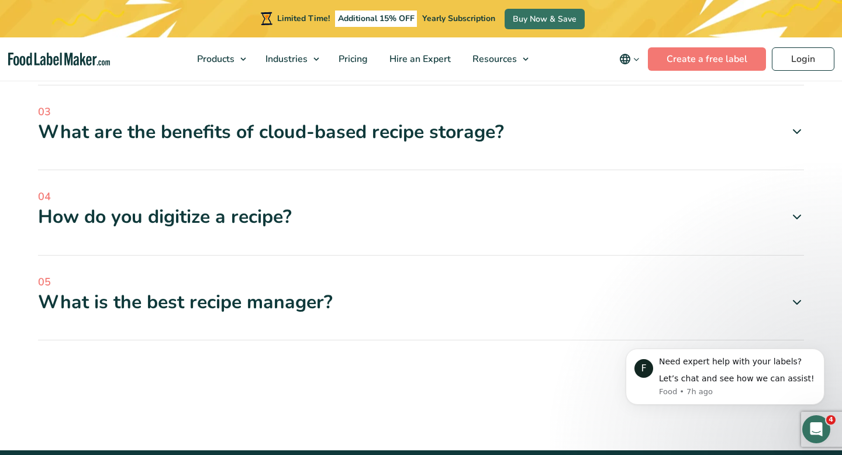
scroll to position [2987, 0]
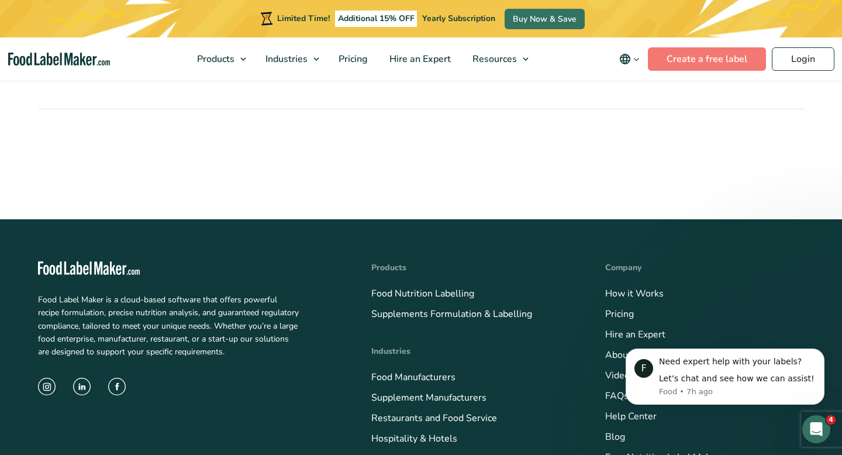
scroll to position [3193, 0]
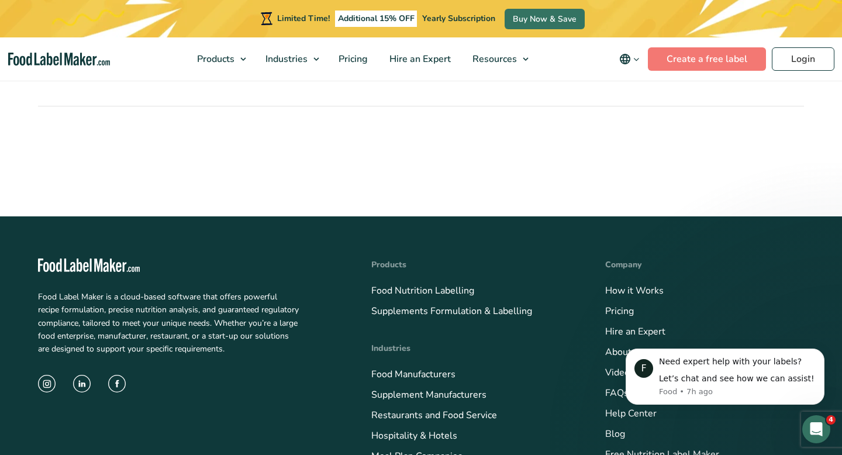
click at [429, 56] on span "05" at bounding box center [421, 48] width 766 height 16
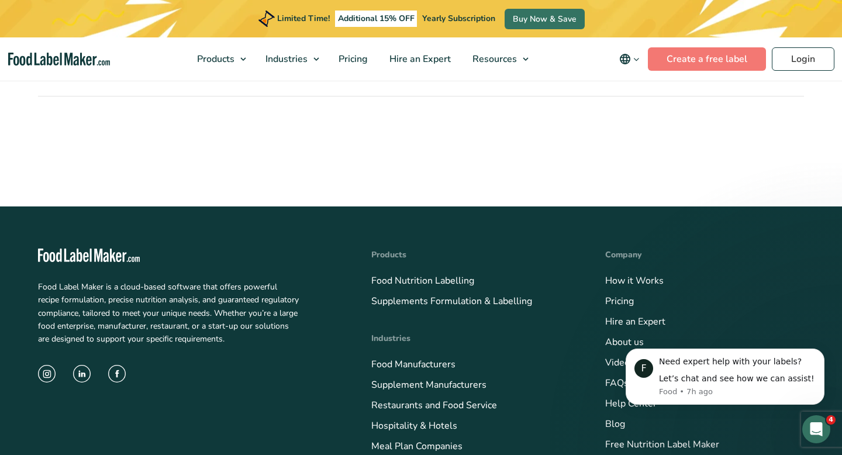
scroll to position [3316, 0]
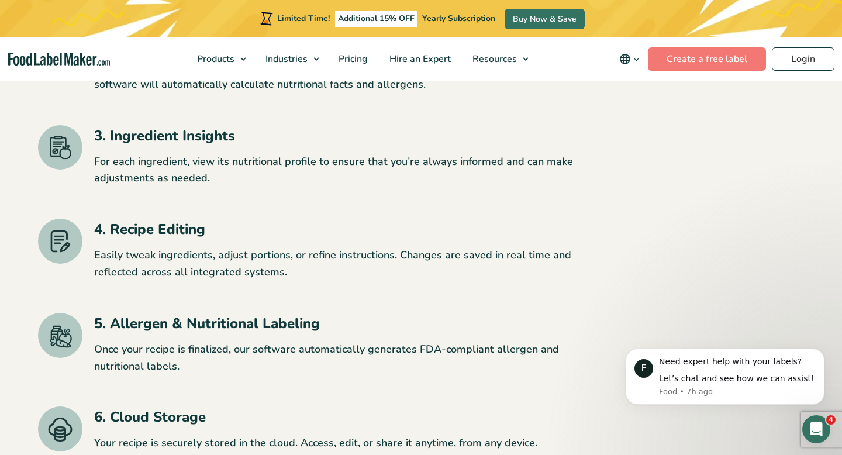
scroll to position [2164, 0]
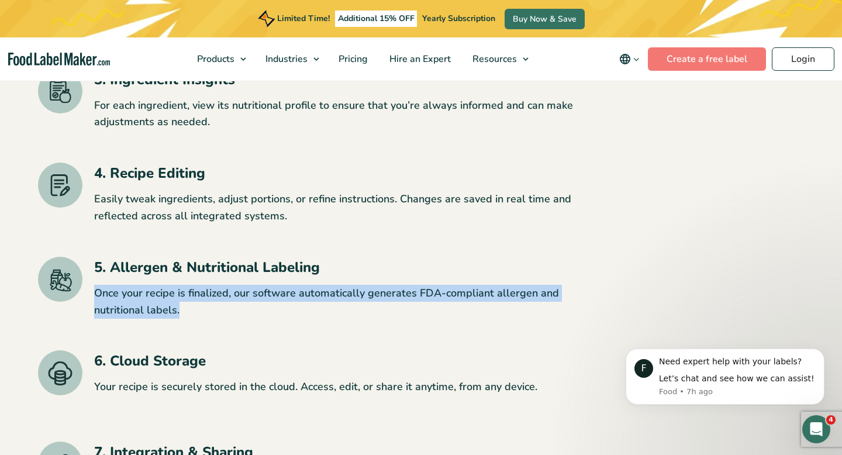
drag, startPoint x: 186, startPoint y: 309, endPoint x: 96, endPoint y: 295, distance: 91.1
click at [96, 295] on p "Once your recipe is finalized, our software automatically generates FDA-complia…" at bounding box center [351, 302] width 514 height 34
copy p "Once your recipe is finalized, our software automatically generates FDA-complia…"
